Goal: Transaction & Acquisition: Purchase product/service

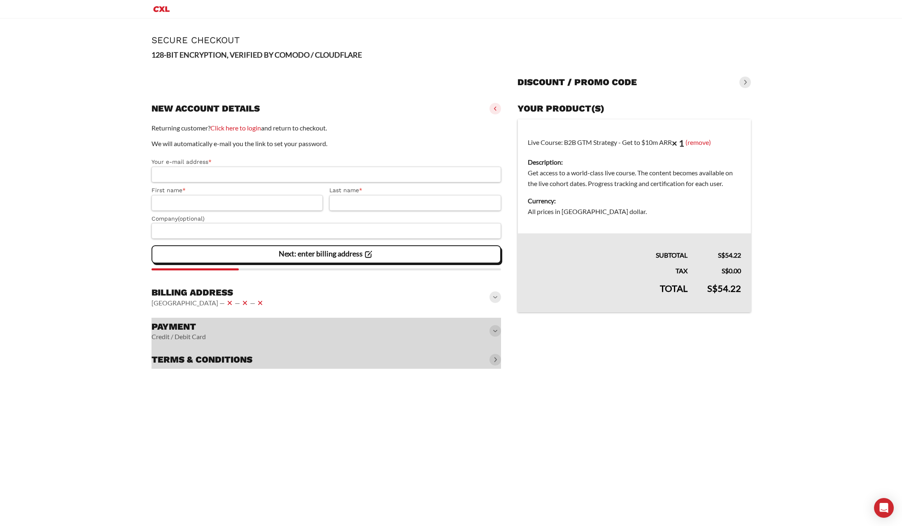
drag, startPoint x: 111, startPoint y: 447, endPoint x: 34, endPoint y: 444, distance: 76.6
click at [110, 447] on div "Page Secure Checkout 128-BIT ENCRYPTION, VERIFIED BY COMODO / CLOUDFLARE Discou…" at bounding box center [451, 273] width 902 height 508
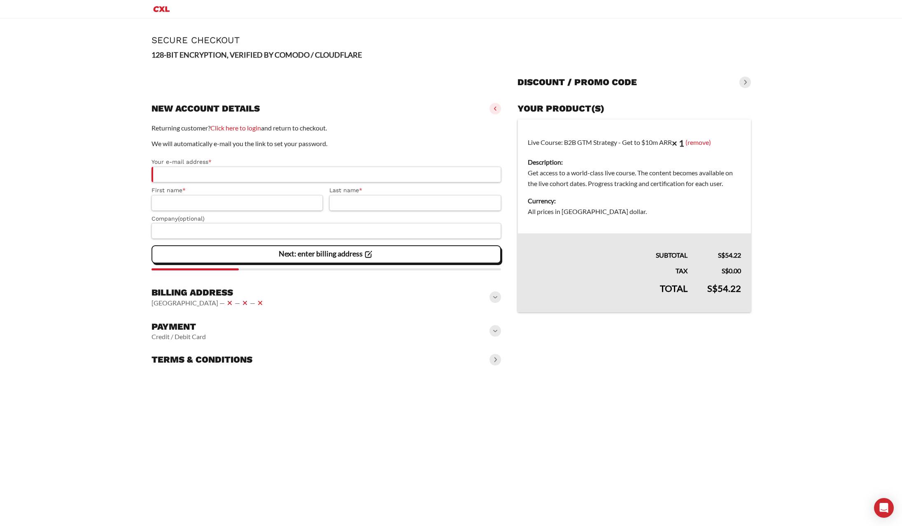
click at [277, 460] on div "Page Secure Checkout 128-BIT ENCRYPTION, VERIFIED BY COMODO / CLOUDFLARE Discou…" at bounding box center [451, 273] width 902 height 508
click at [844, 526] on div at bounding box center [451, 526] width 902 height 0
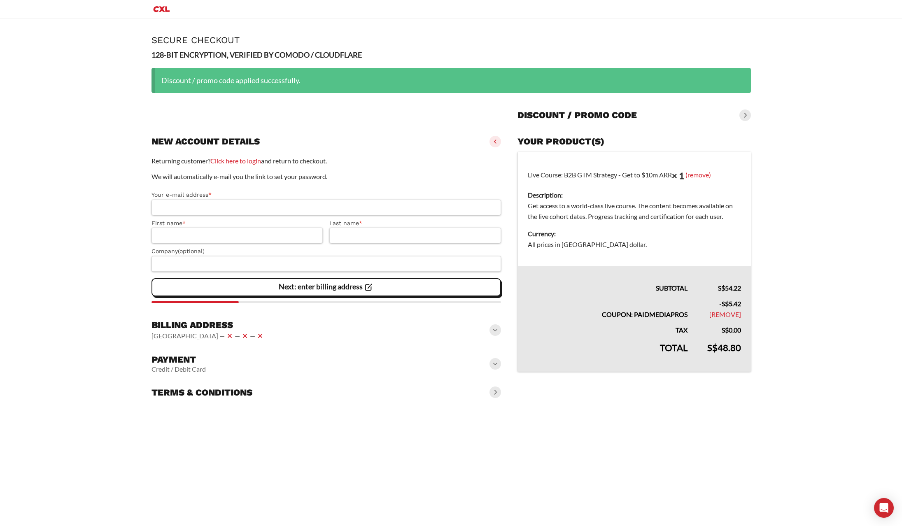
click at [607, 526] on div at bounding box center [451, 526] width 902 height 0
